Goal: Understand process/instructions: Learn how to perform a task or action

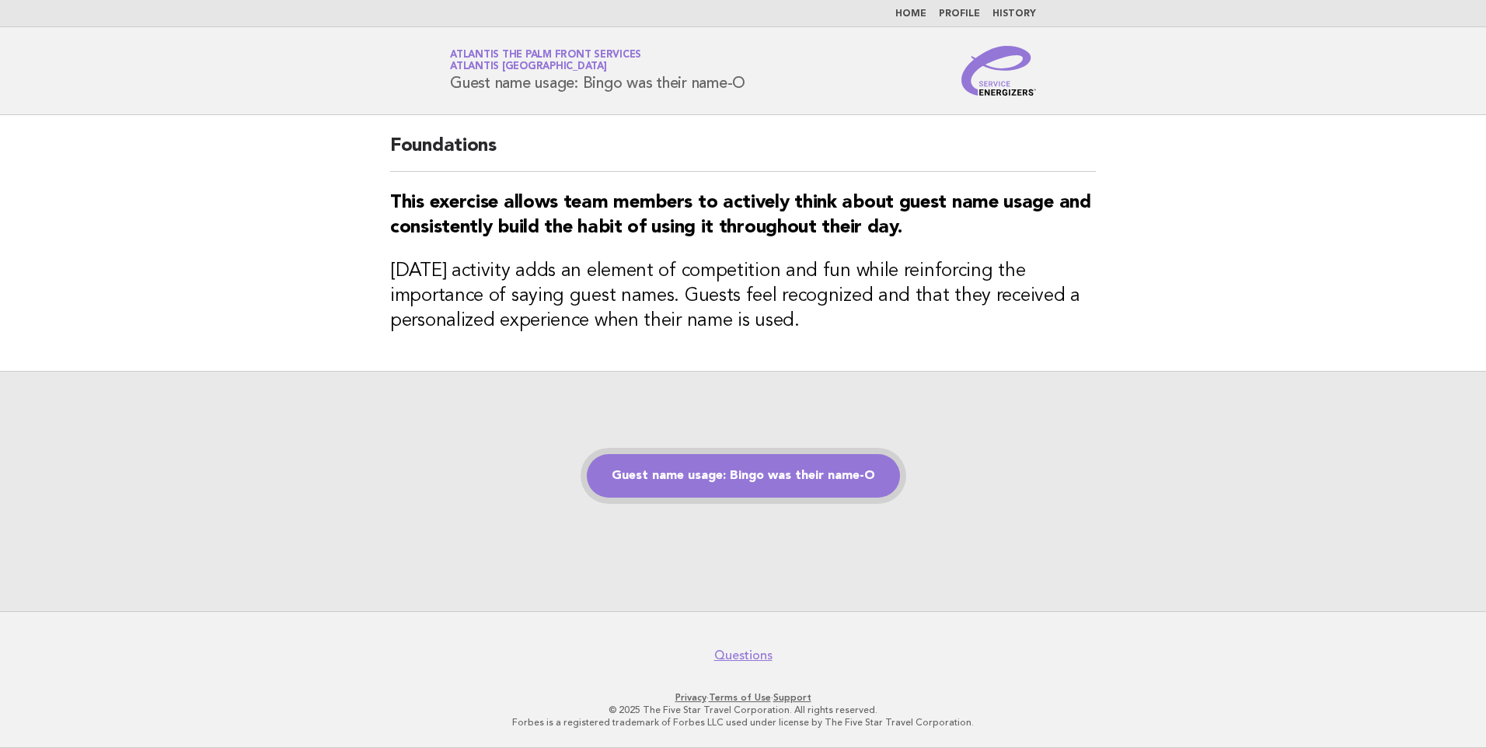
click at [696, 466] on link "Guest name usage: Bingo was their name-O" at bounding box center [743, 476] width 313 height 44
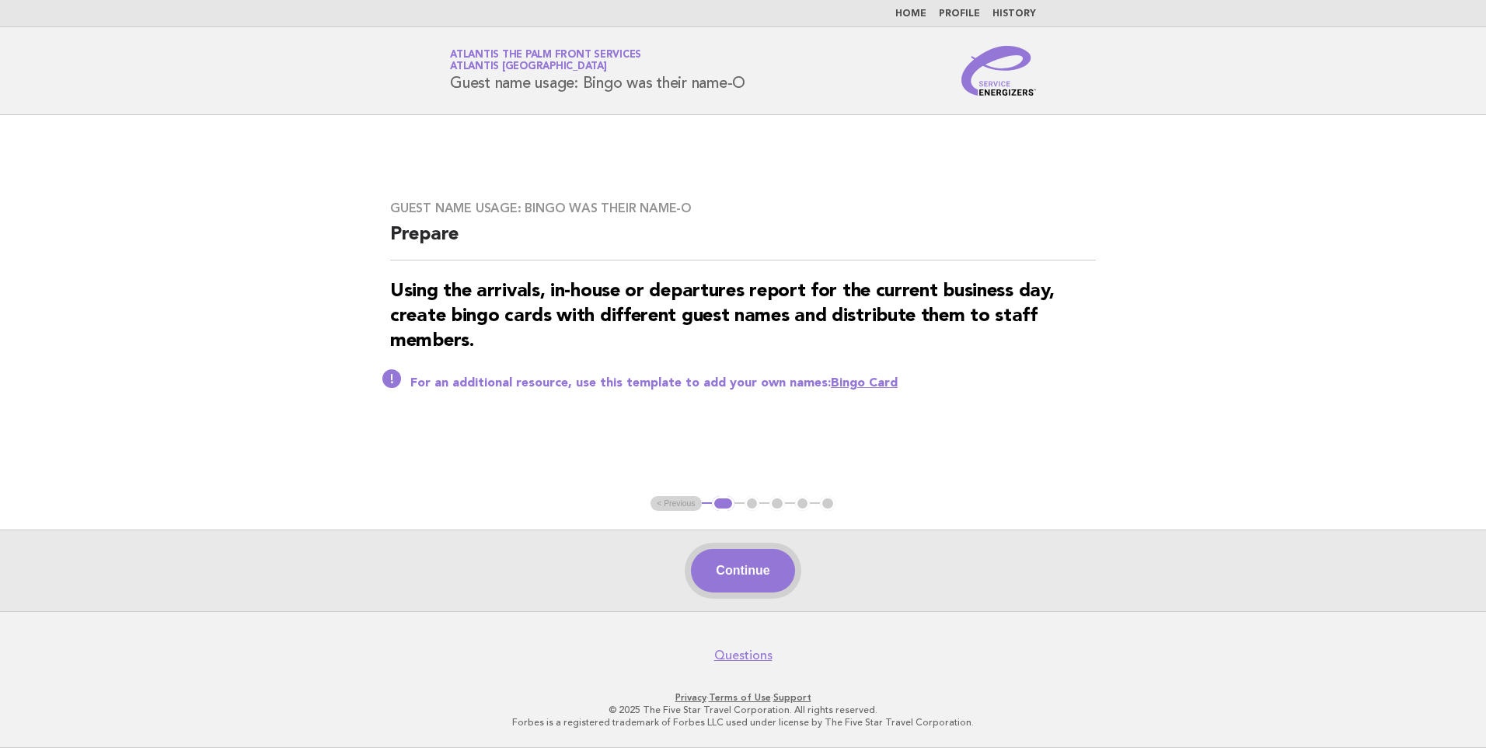
click at [717, 562] on button "Continue" at bounding box center [742, 571] width 103 height 44
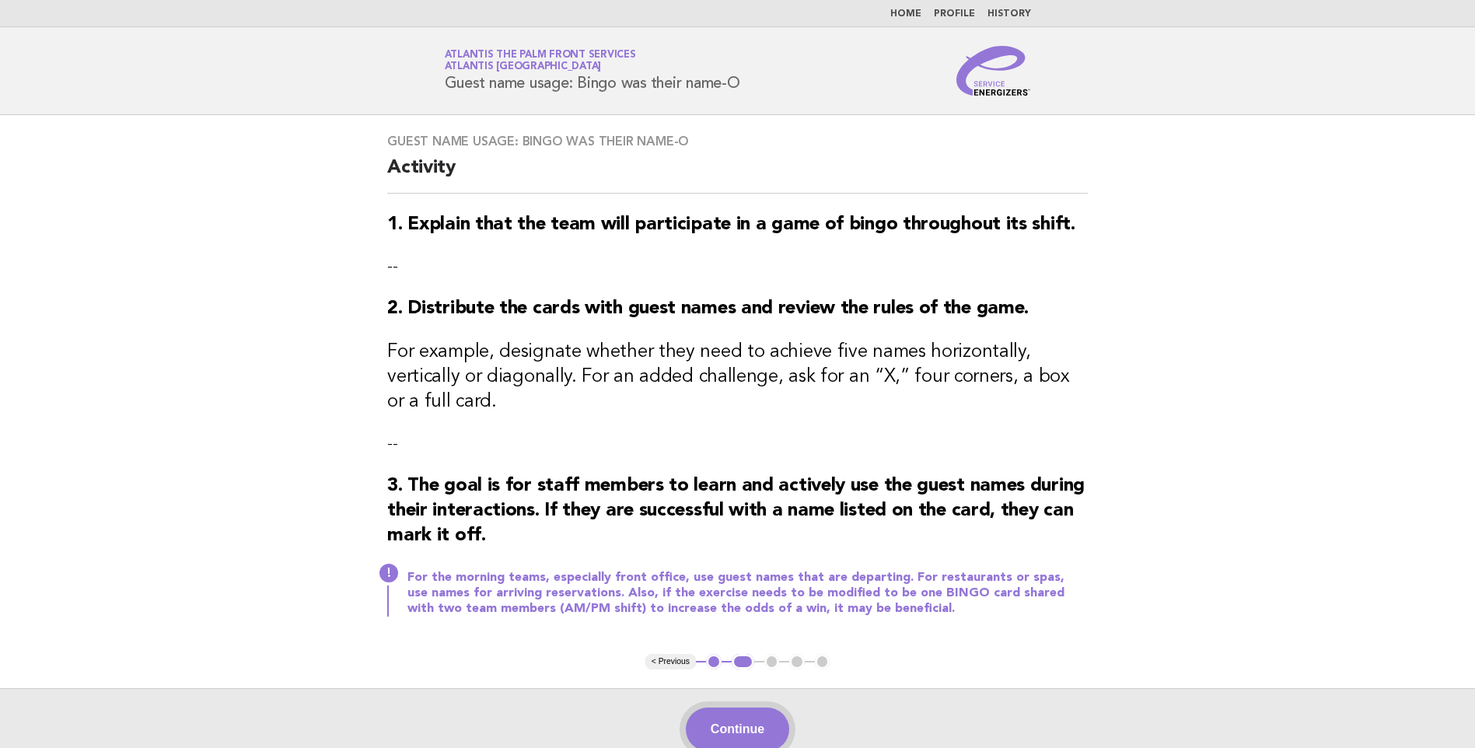
click at [742, 707] on button "Continue" at bounding box center [737, 729] width 103 height 44
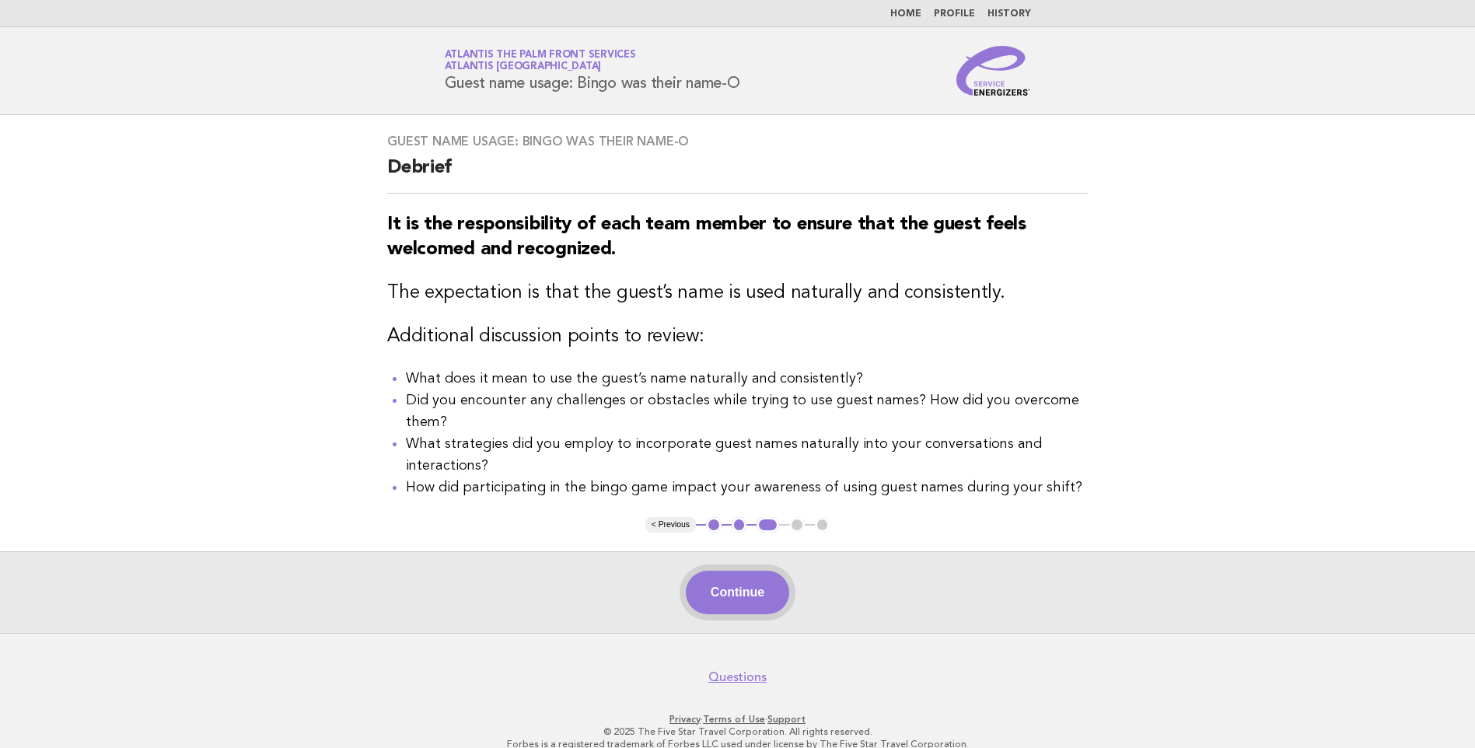
click at [719, 609] on button "Continue" at bounding box center [737, 593] width 103 height 44
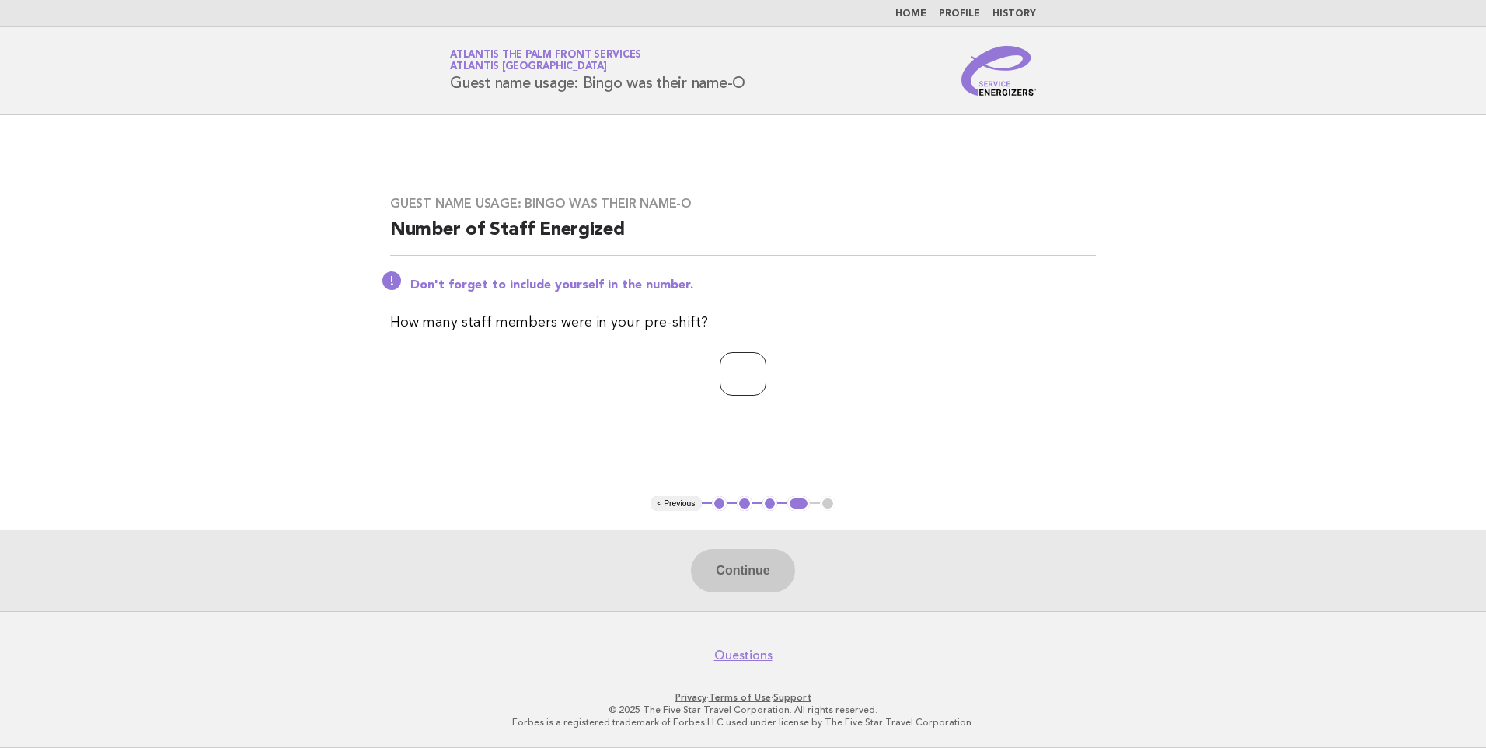
click at [727, 377] on input "number" at bounding box center [743, 374] width 47 height 44
type input "*"
click at [726, 570] on button "Continue" at bounding box center [742, 571] width 103 height 44
